Goal: Information Seeking & Learning: Learn about a topic

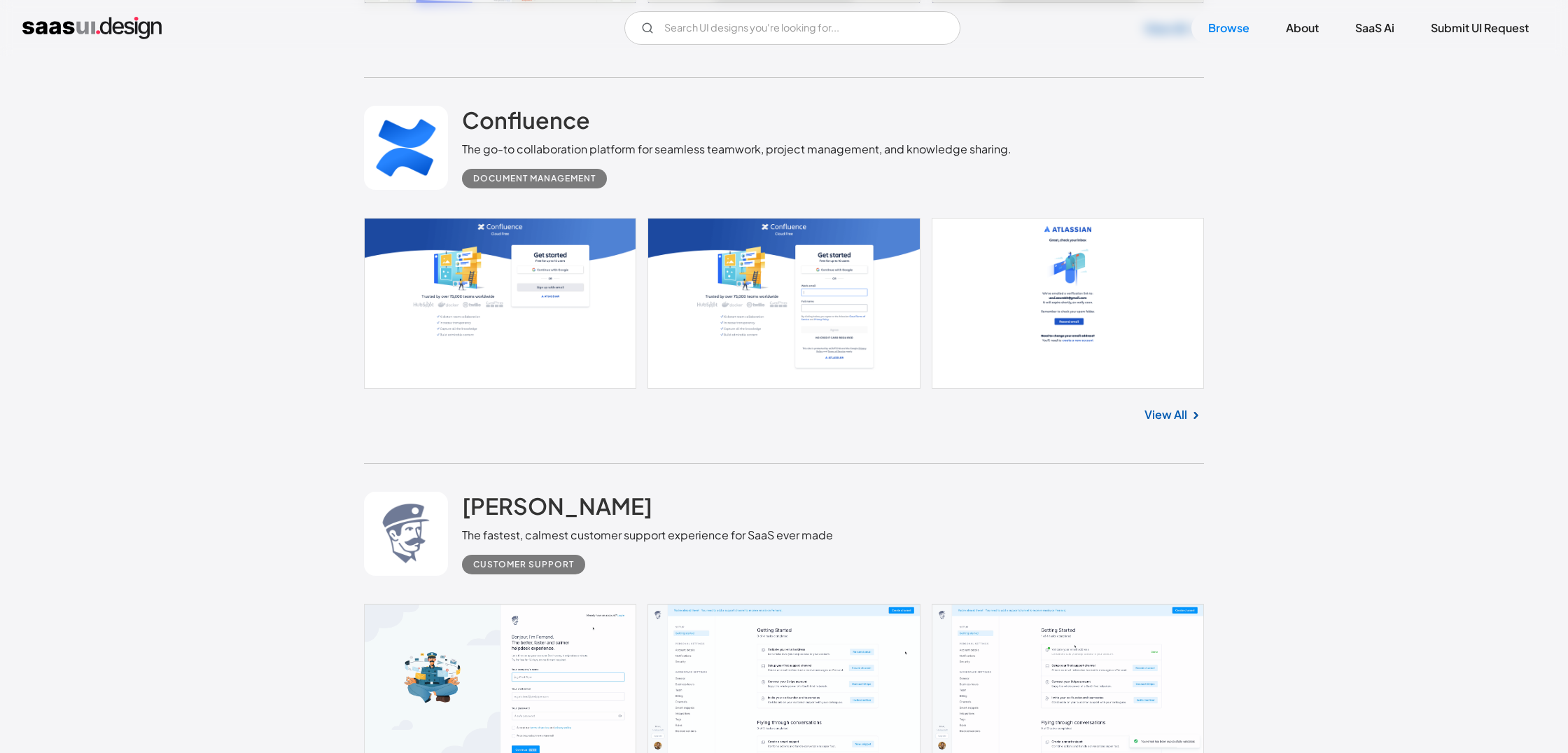
scroll to position [1925, 0]
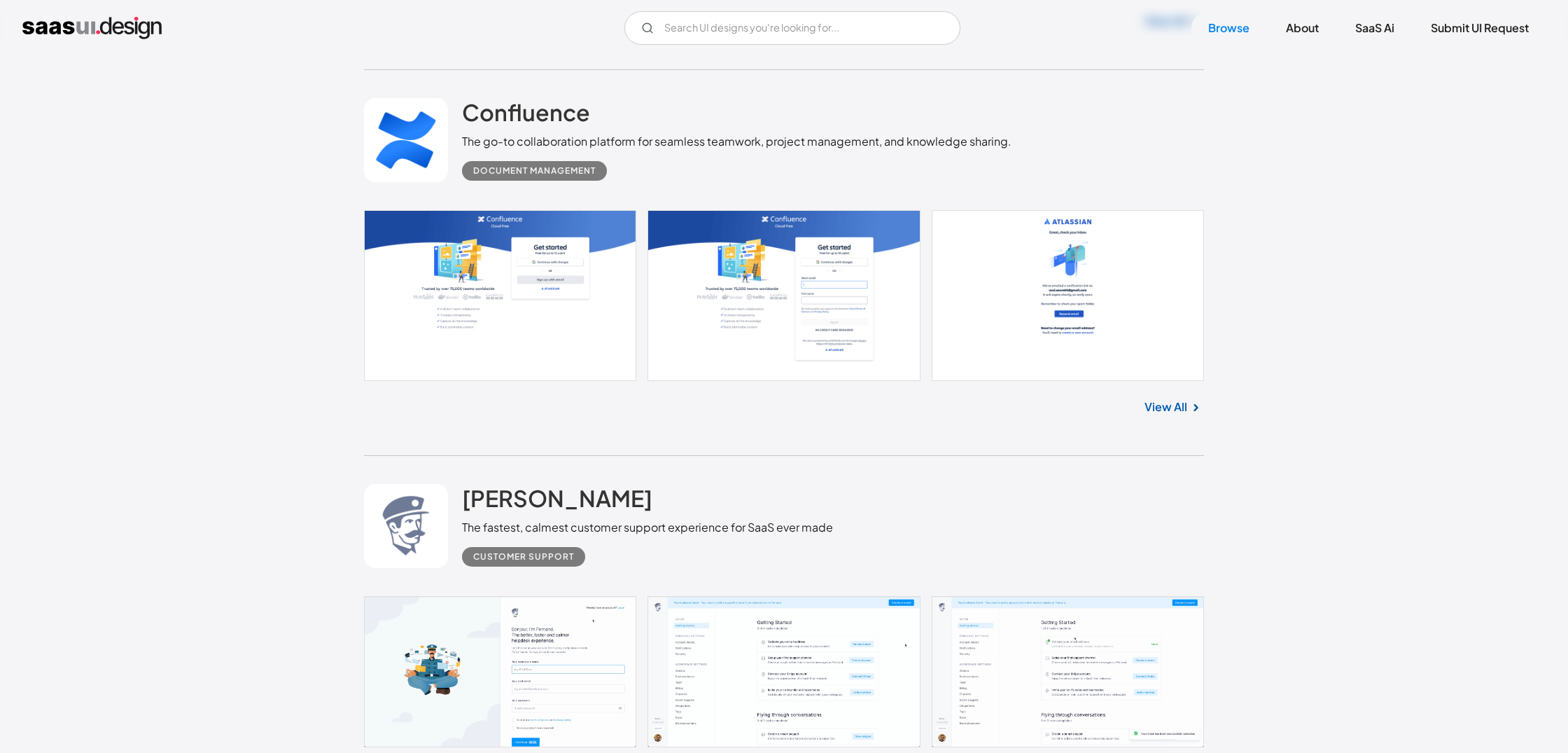
click at [431, 307] on link at bounding box center [784, 296] width 840 height 171
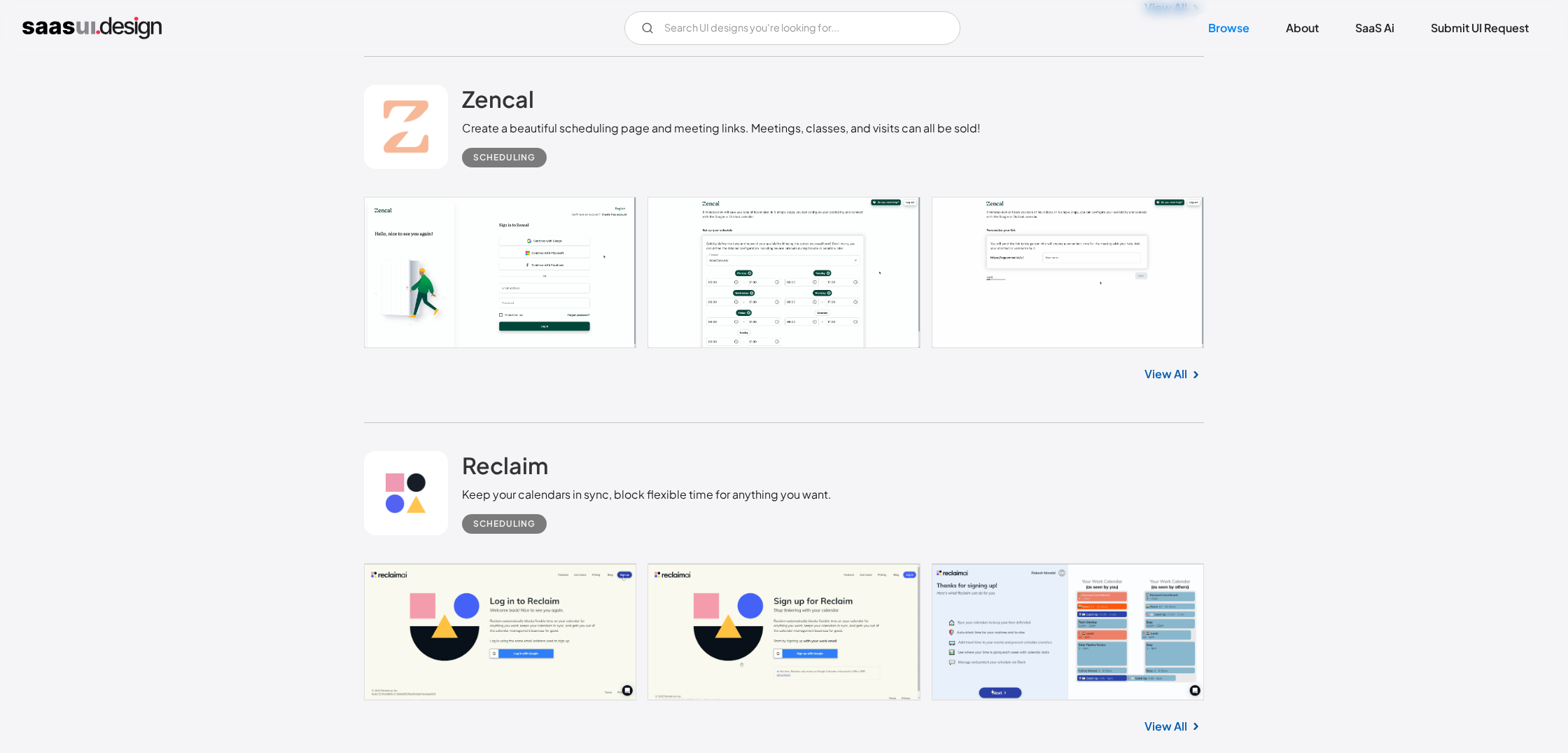
scroll to position [8538, 0]
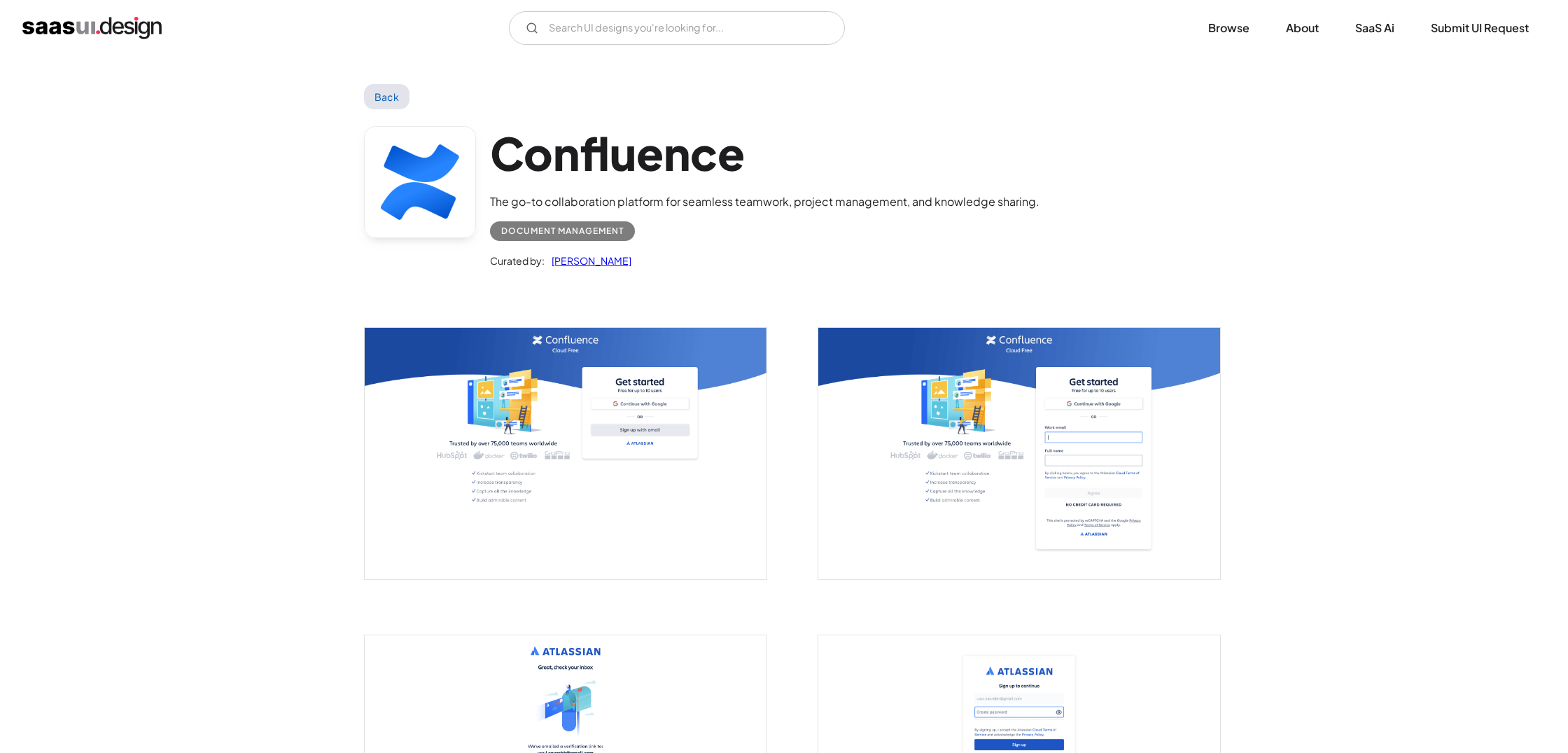
click at [398, 100] on link "Back" at bounding box center [387, 96] width 45 height 25
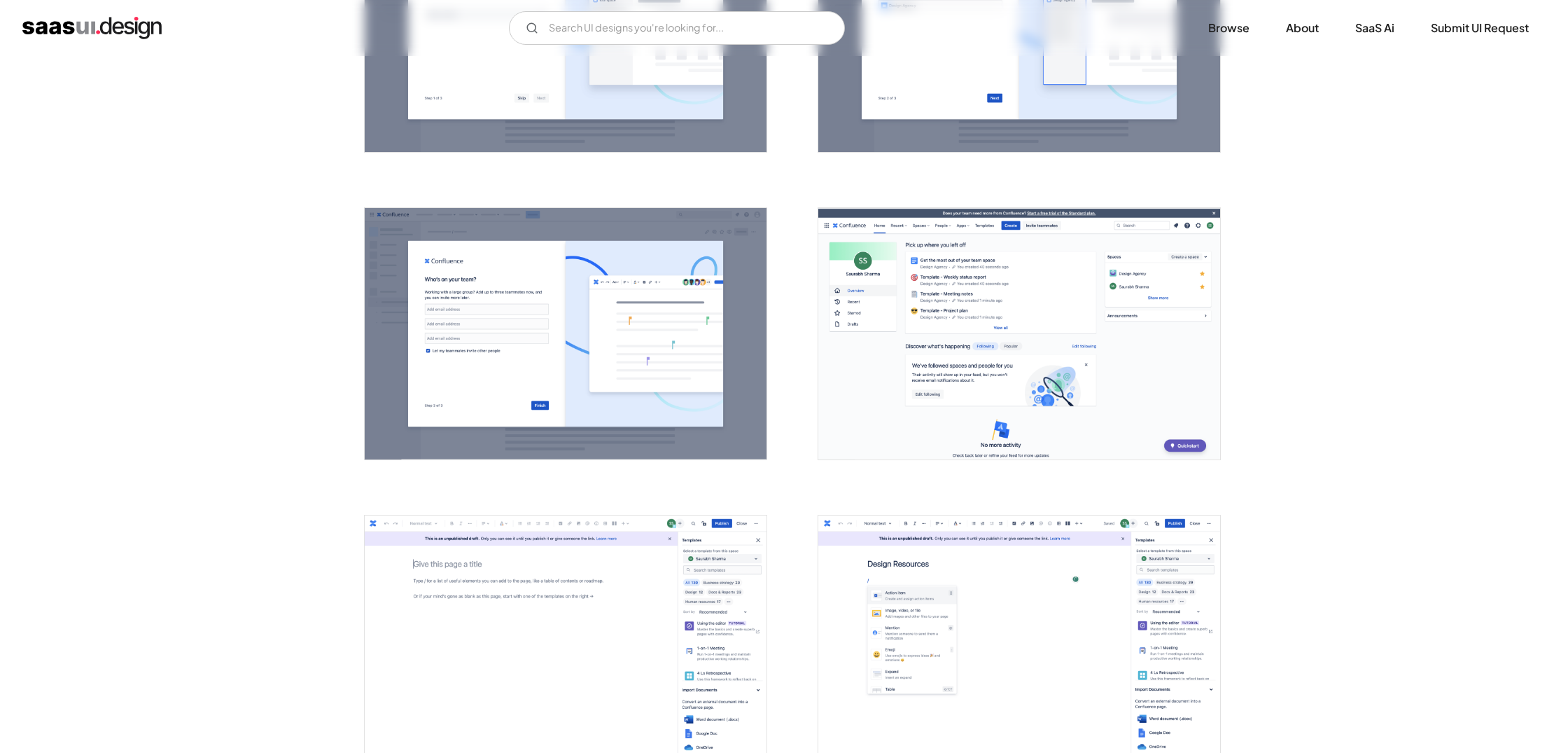
scroll to position [1380, 0]
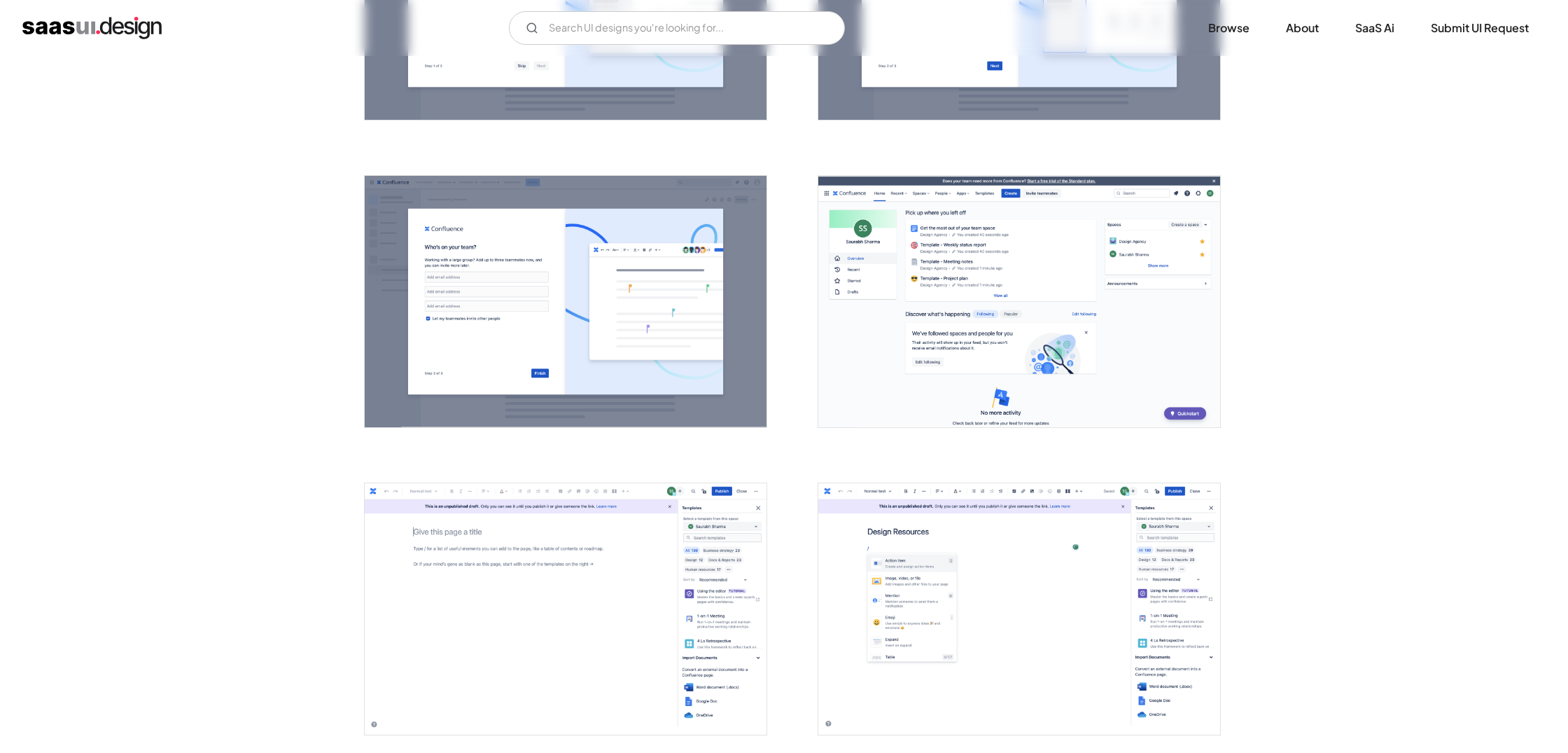
click at [1119, 225] on img "open lightbox" at bounding box center [1020, 301] width 402 height 252
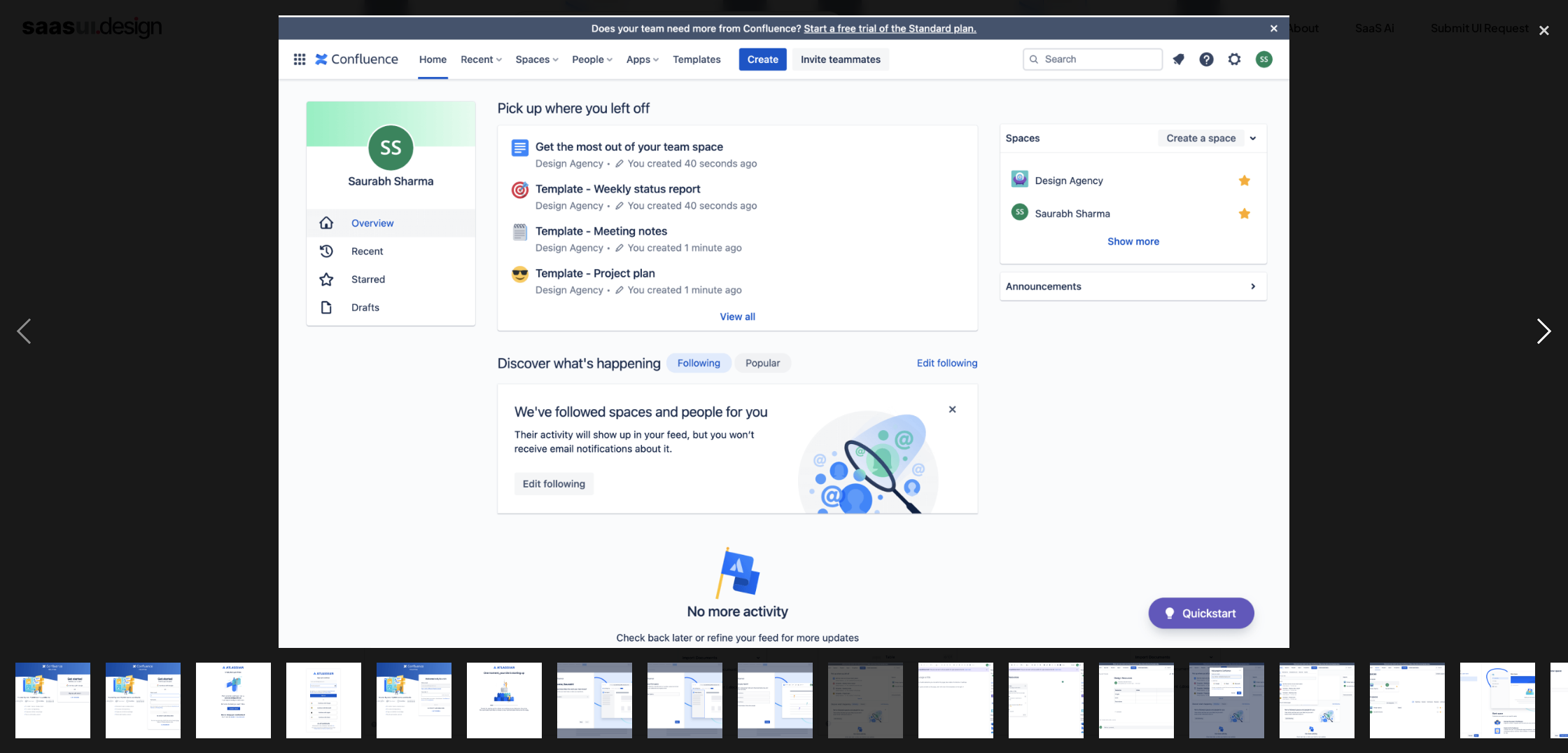
click at [1535, 333] on div "next image" at bounding box center [1544, 330] width 48 height 632
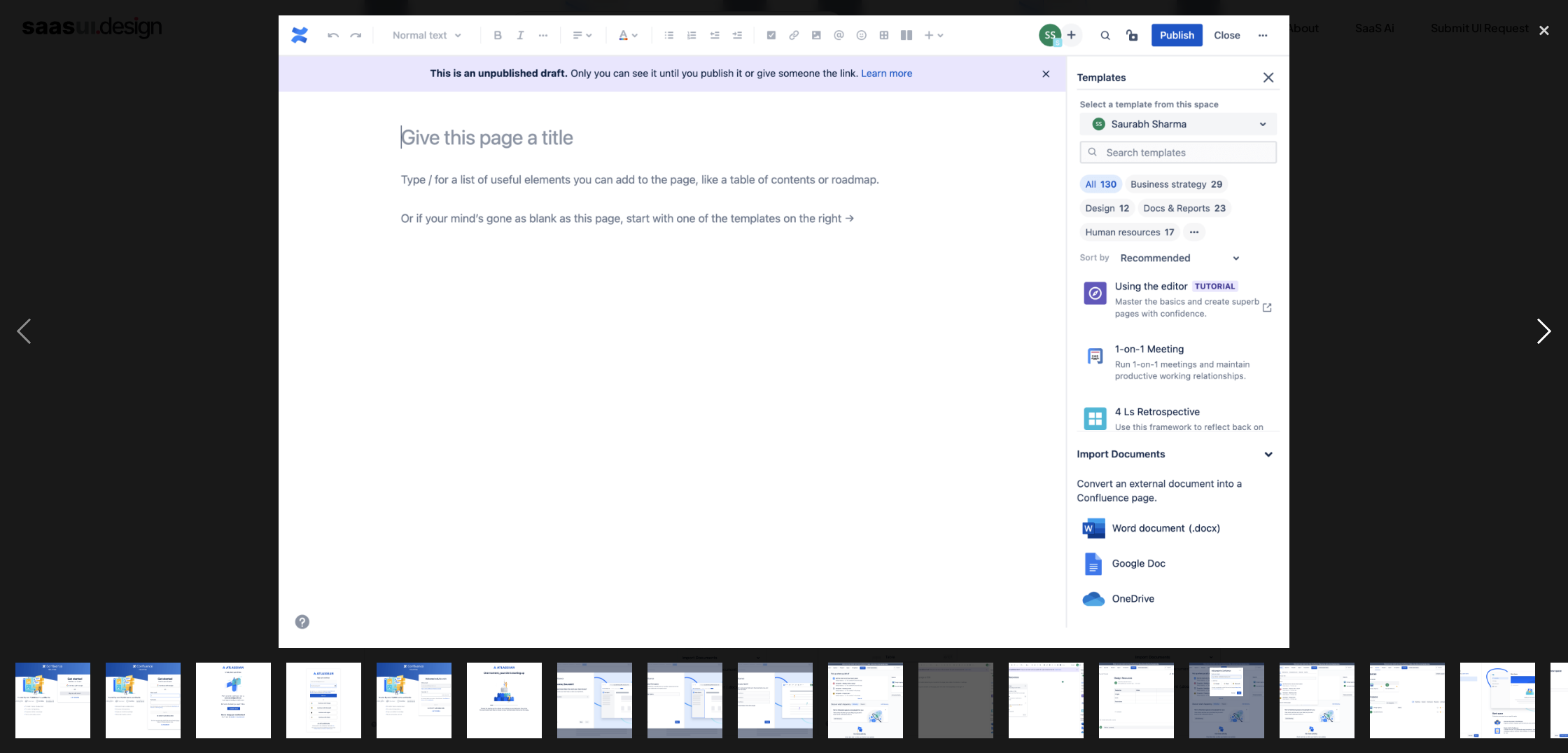
click at [1535, 333] on div "next image" at bounding box center [1544, 330] width 48 height 632
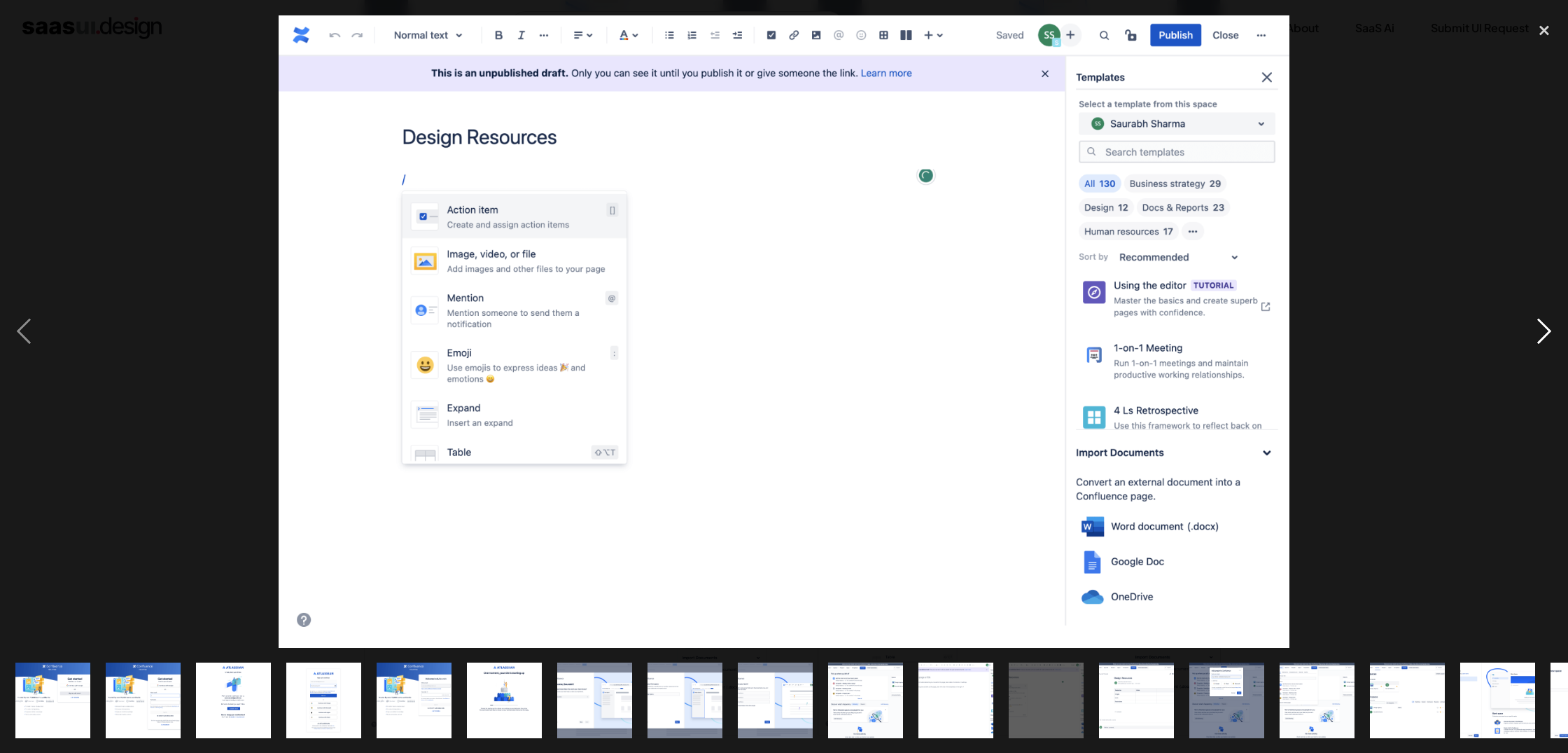
click at [1535, 333] on div "next image" at bounding box center [1544, 330] width 48 height 632
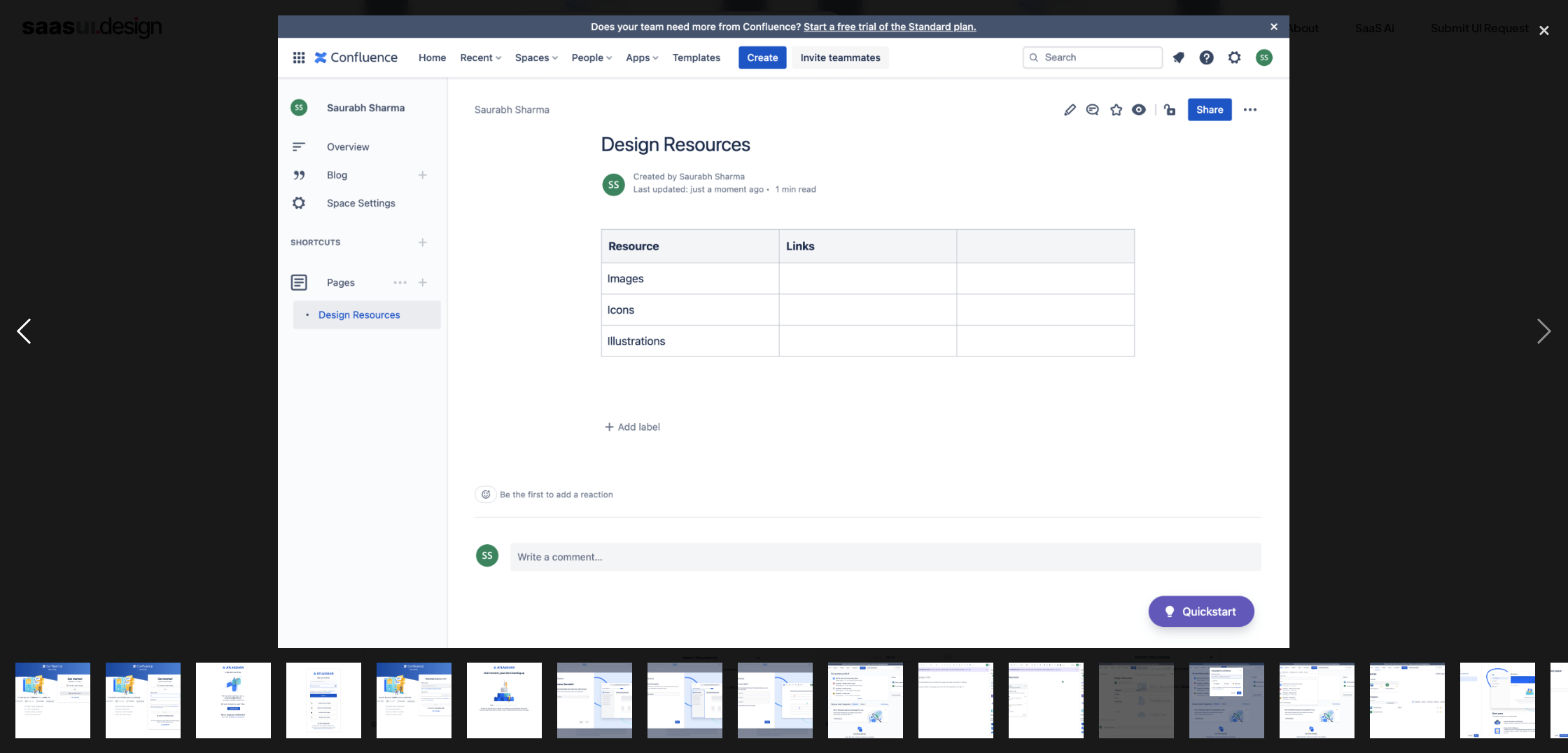
click at [15, 326] on div "previous image" at bounding box center [23, 330] width 48 height 632
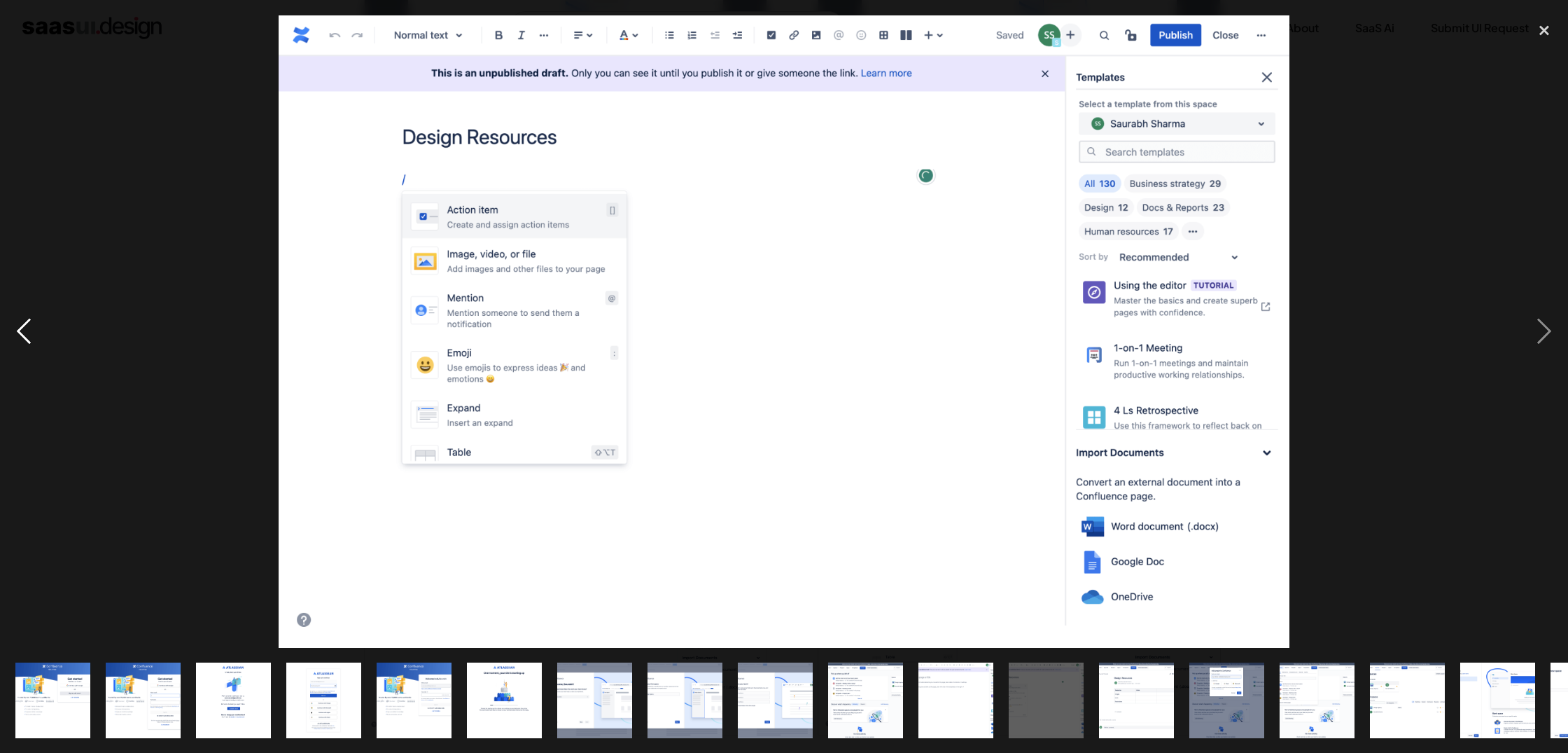
click at [15, 326] on div "previous image" at bounding box center [23, 330] width 48 height 632
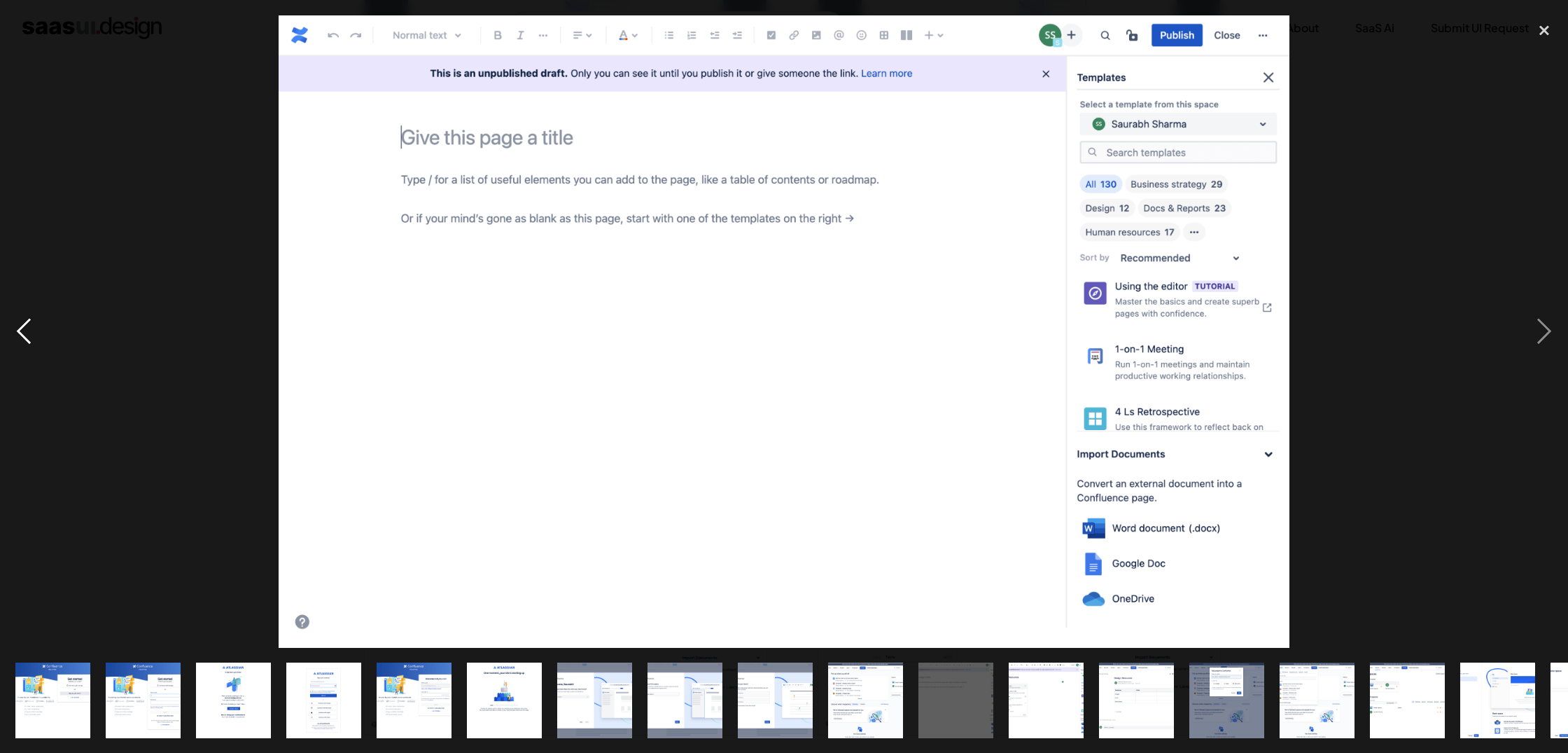
click at [15, 326] on div "previous image" at bounding box center [23, 330] width 48 height 632
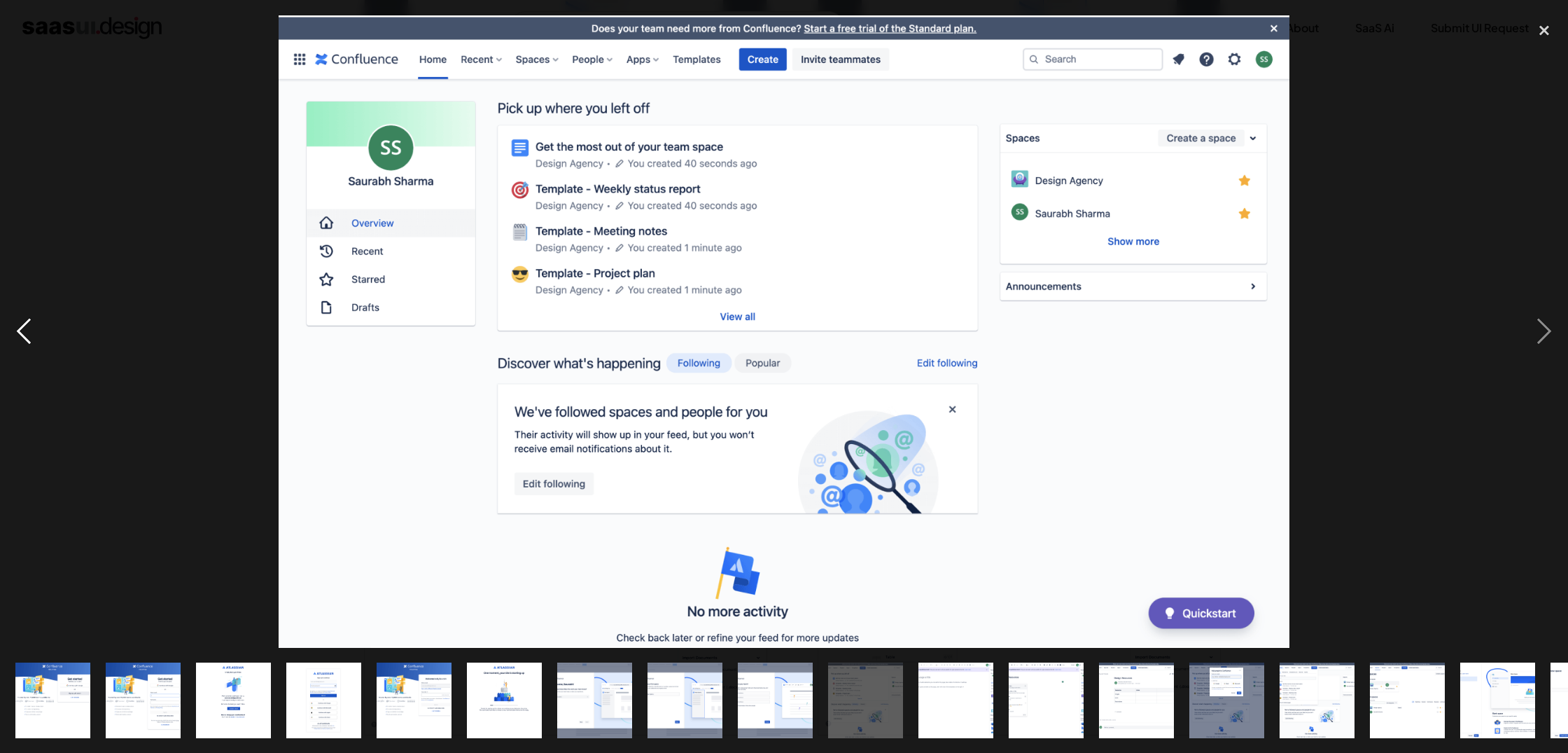
click at [15, 326] on div "previous image" at bounding box center [23, 330] width 48 height 632
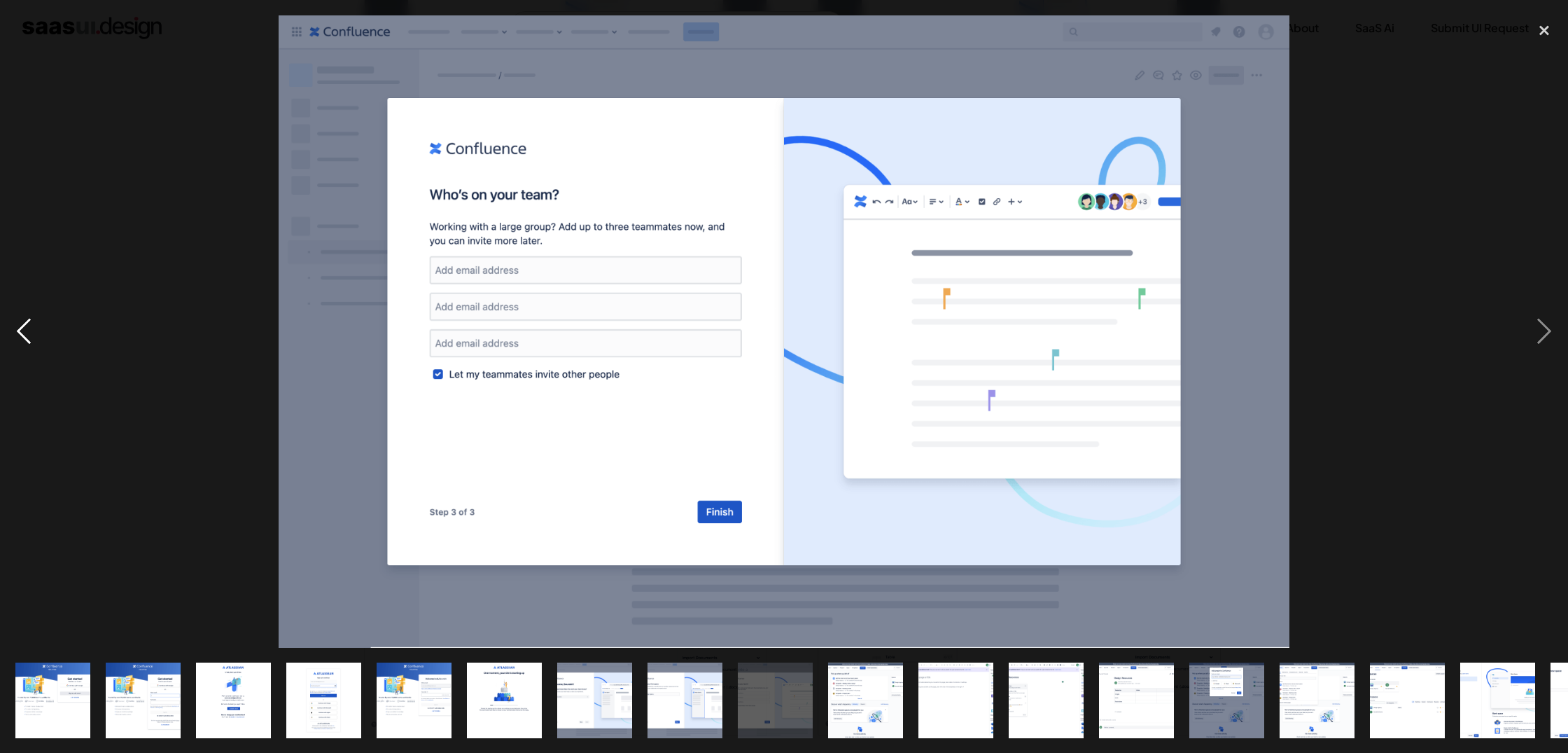
click at [15, 326] on div "previous image" at bounding box center [23, 330] width 48 height 632
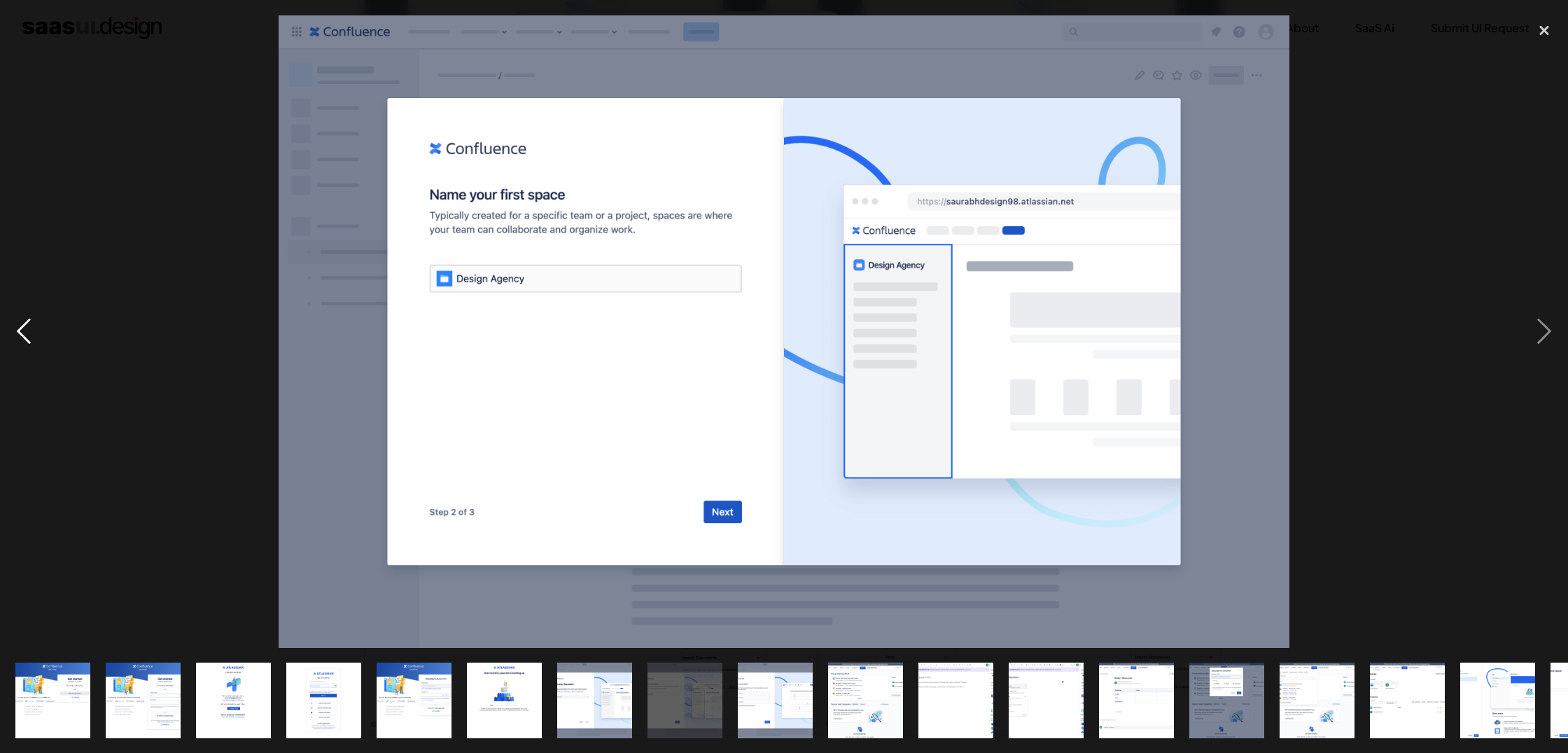
click at [15, 326] on div "previous image" at bounding box center [23, 330] width 48 height 632
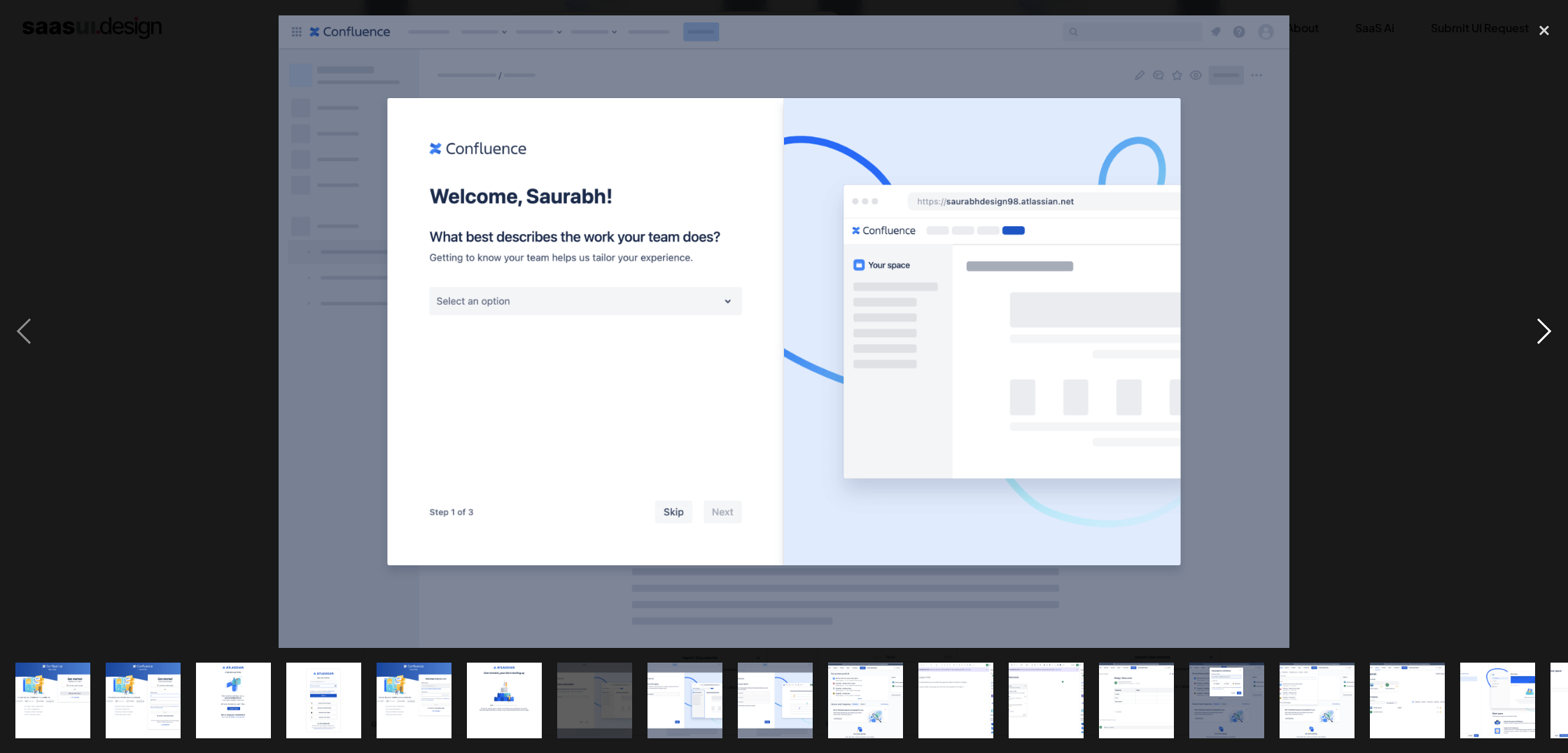
click at [1550, 343] on div "next image" at bounding box center [1544, 330] width 48 height 632
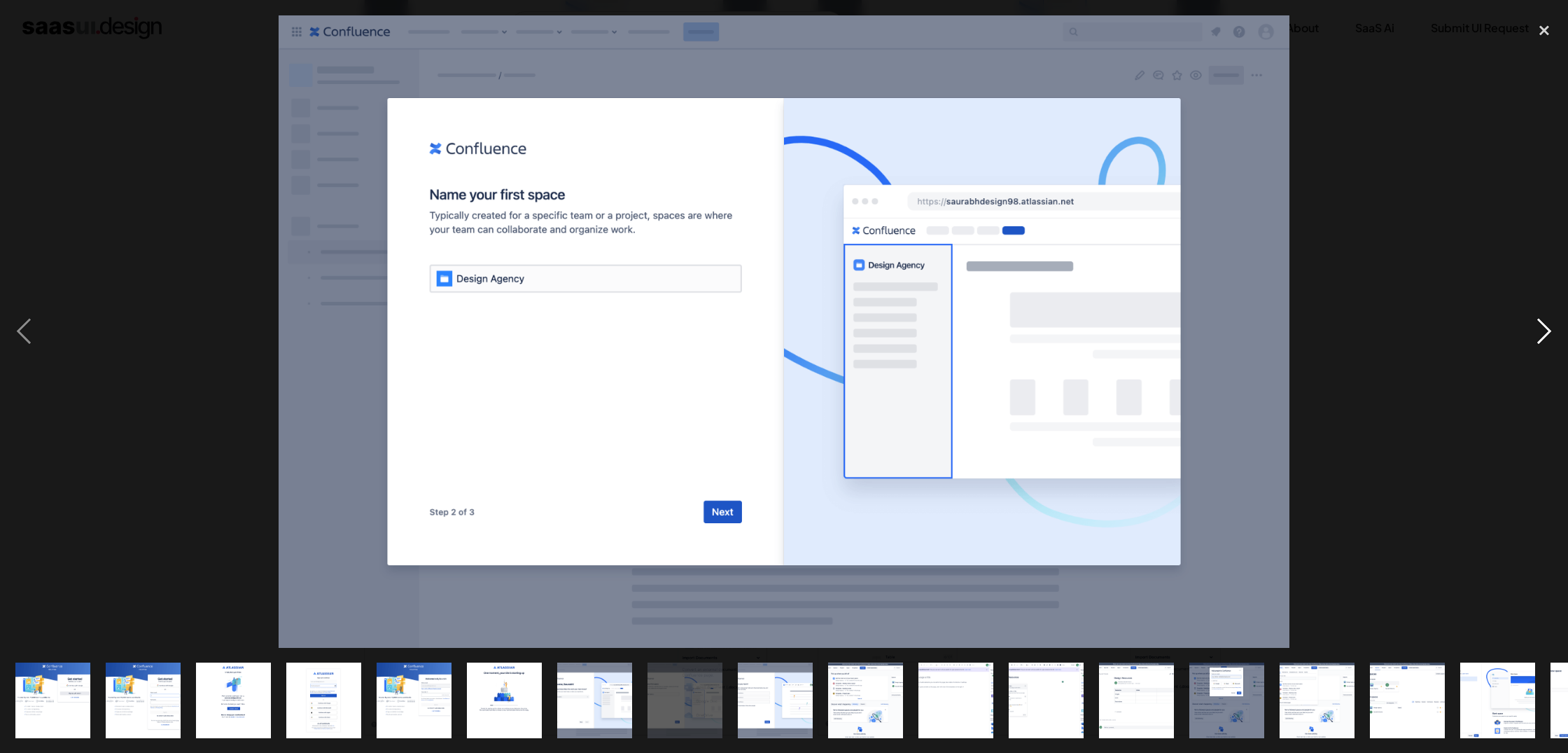
click at [1550, 343] on div "next image" at bounding box center [1544, 330] width 48 height 632
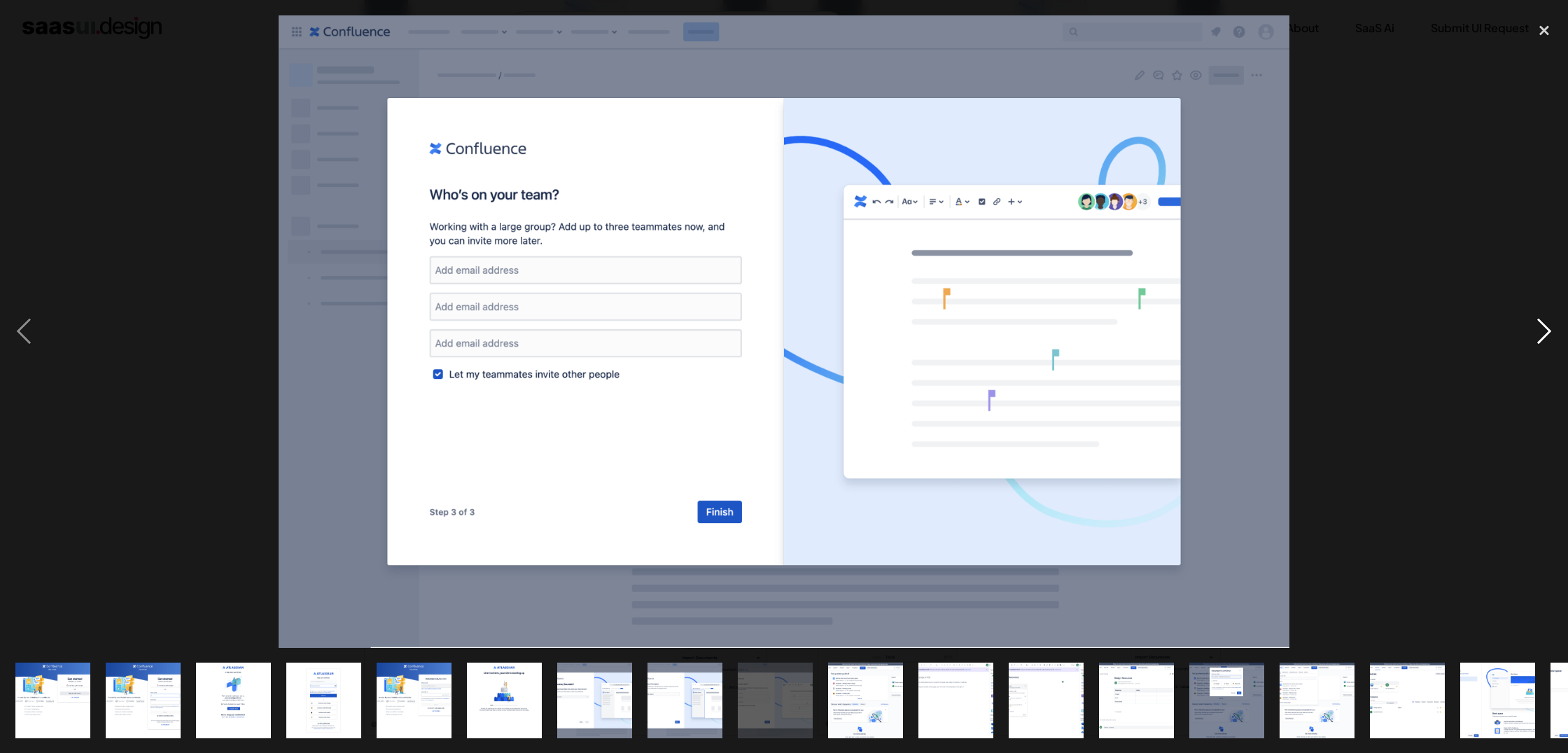
click at [1550, 343] on div "next image" at bounding box center [1544, 330] width 48 height 632
